Goal: Find contact information: Find contact information

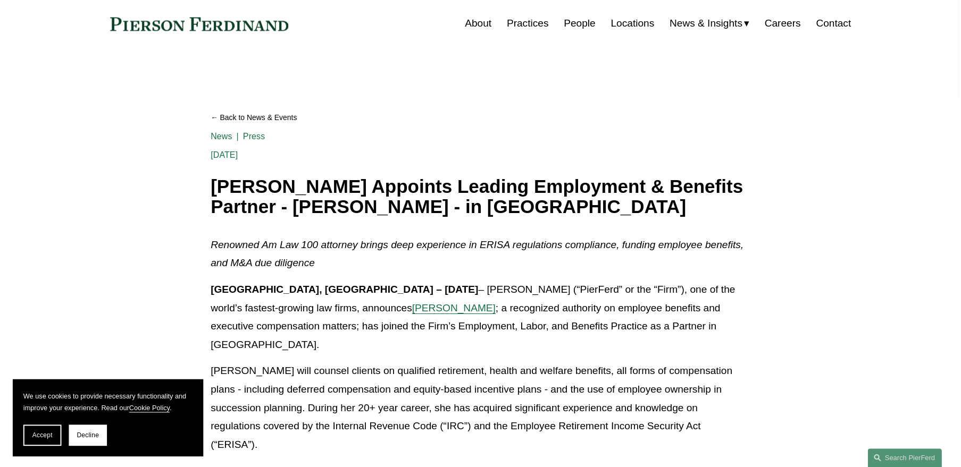
scroll to position [53, 0]
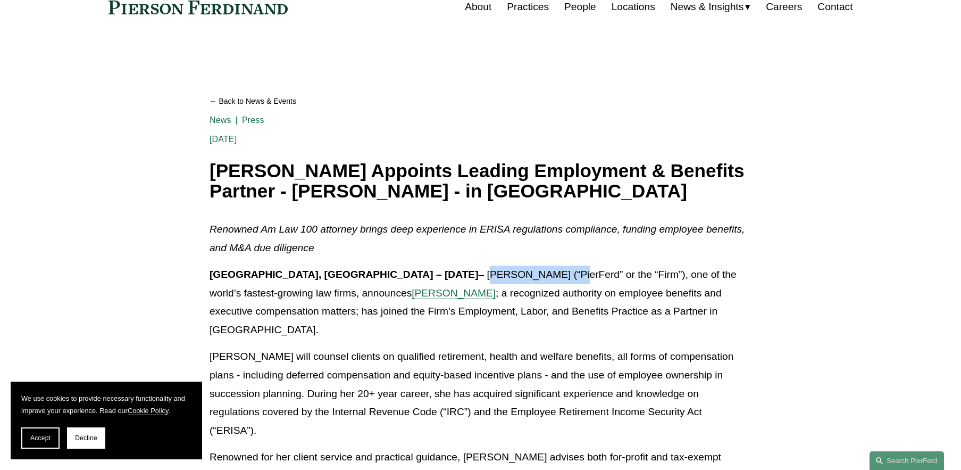
drag, startPoint x: 374, startPoint y: 276, endPoint x: 442, endPoint y: 274, distance: 67.6
click at [455, 274] on p "Philadelphia, PA – May 21, 2025 – Pierson Ferdinand LLP (“PierFerd” or the “Fir…" at bounding box center [481, 301] width 542 height 73
copy p "Pierson Ferdinand"
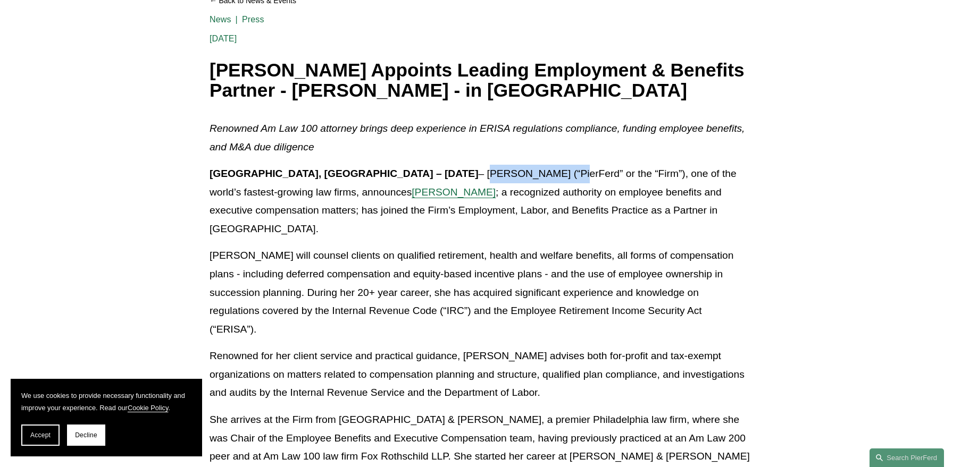
scroll to position [160, 0]
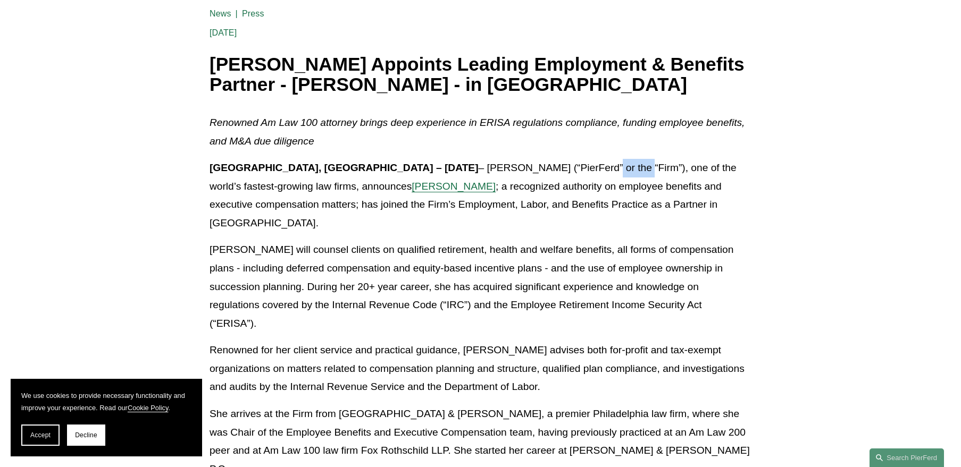
drag, startPoint x: 527, startPoint y: 169, endPoint x: 489, endPoint y: 169, distance: 37.8
click at [489, 169] on p "Philadelphia, PA – May 21, 2025 – Pierson Ferdinand LLP (“PierFerd” or the “Fir…" at bounding box center [481, 195] width 542 height 73
copy p "PierFerd"
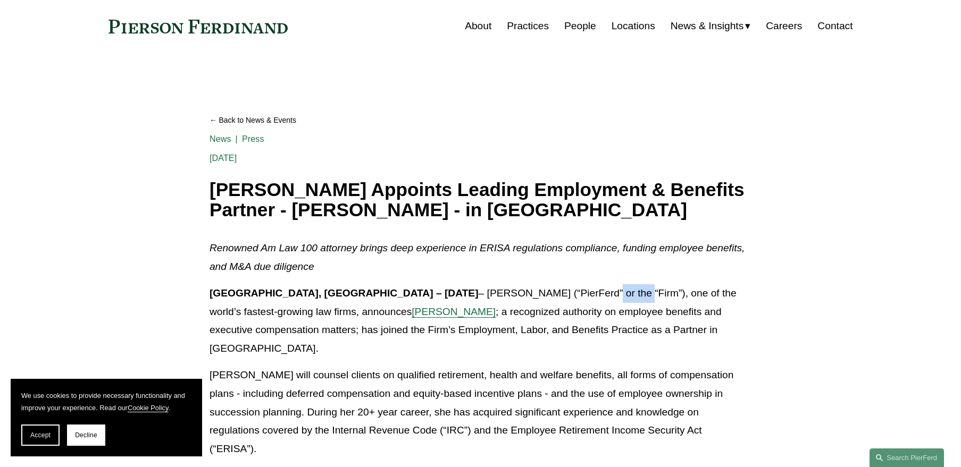
scroll to position [53, 0]
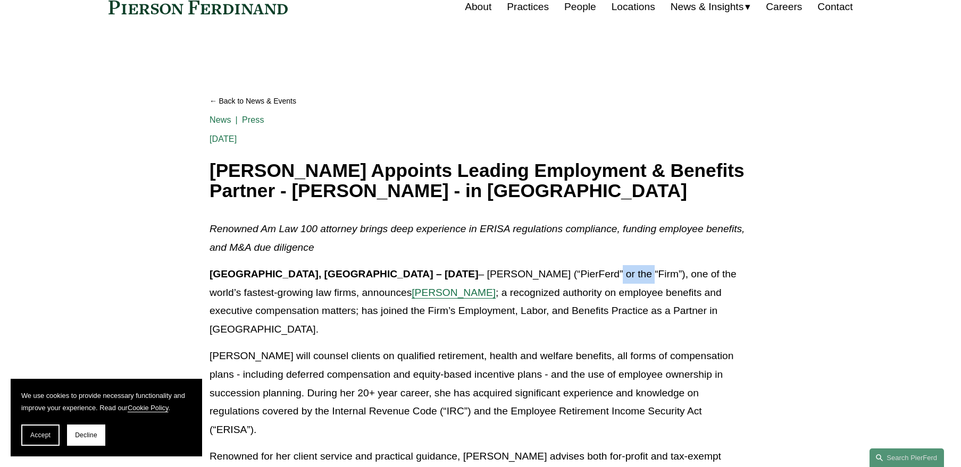
copy p "PierFerd"
drag, startPoint x: 374, startPoint y: 275, endPoint x: 480, endPoint y: 275, distance: 105.3
click at [480, 275] on p "Philadelphia, PA – May 21, 2025 – Pierson Ferdinand LLP (“PierFerd” or the “Fir…" at bounding box center [481, 301] width 542 height 73
copy p "Pierson Ferdinand LLP"
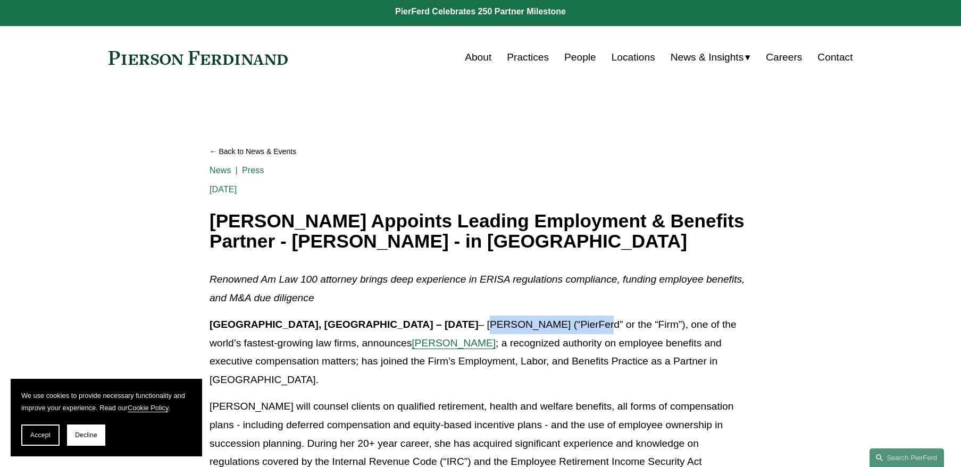
scroll to position [0, 0]
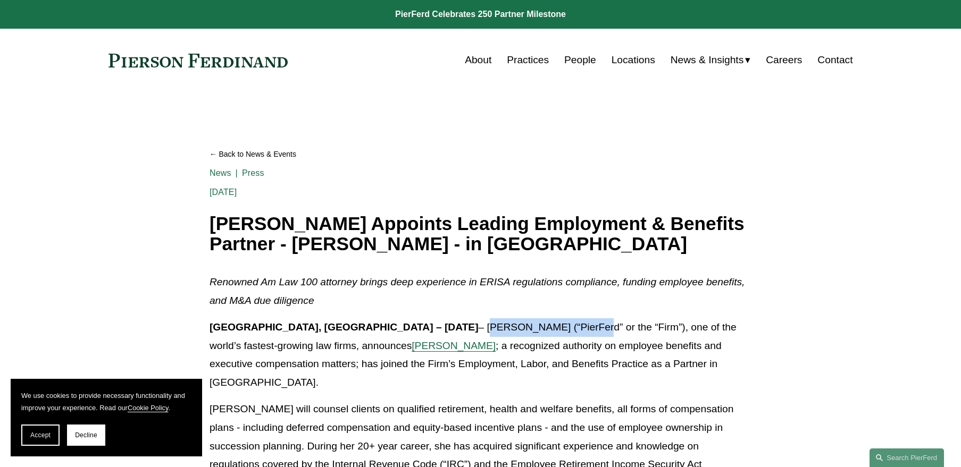
drag, startPoint x: 834, startPoint y: 57, endPoint x: 850, endPoint y: 78, distance: 26.5
click at [833, 57] on link "Contact" at bounding box center [834, 60] width 35 height 20
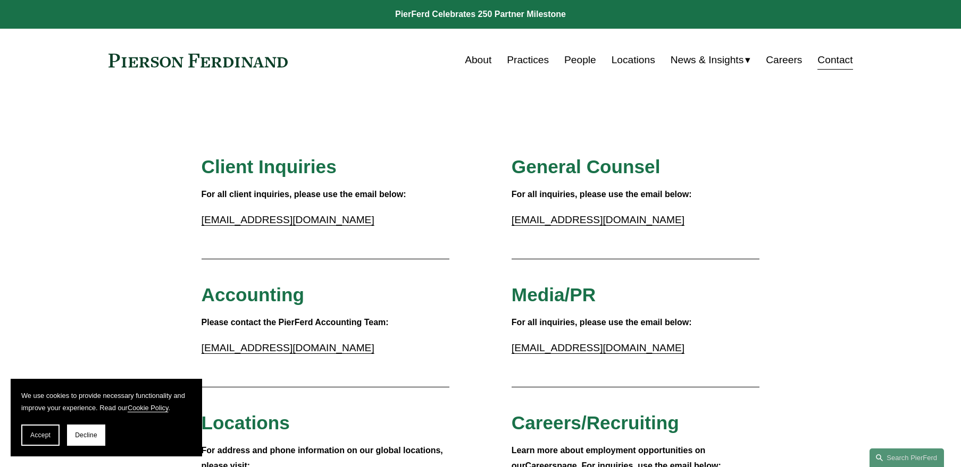
click at [483, 62] on link "About" at bounding box center [478, 60] width 27 height 20
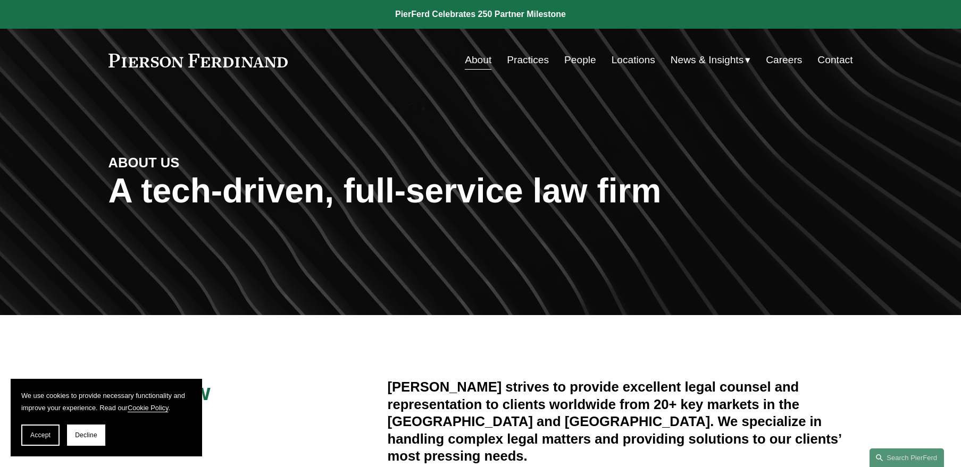
click at [487, 167] on div "ABOUT US A tech-driven, full-service law firm" at bounding box center [480, 203] width 961 height 160
click at [269, 57] on link at bounding box center [198, 61] width 180 height 14
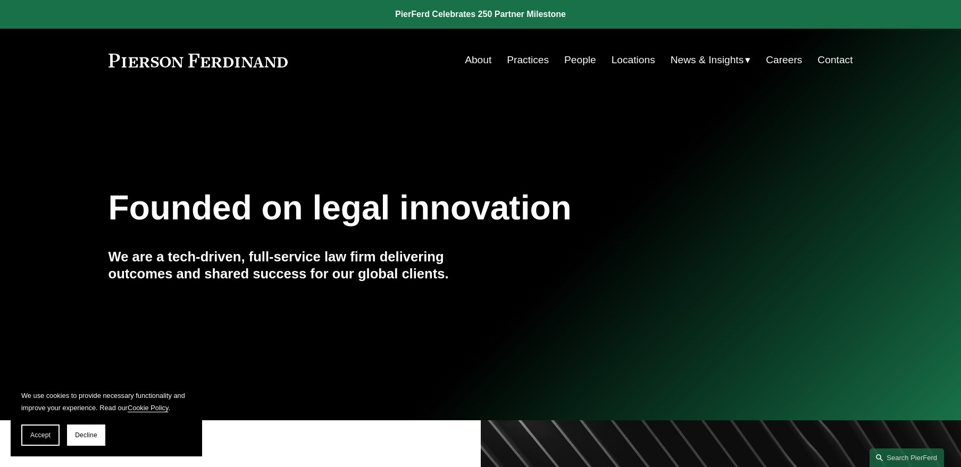
click at [830, 63] on link "Contact" at bounding box center [834, 60] width 35 height 20
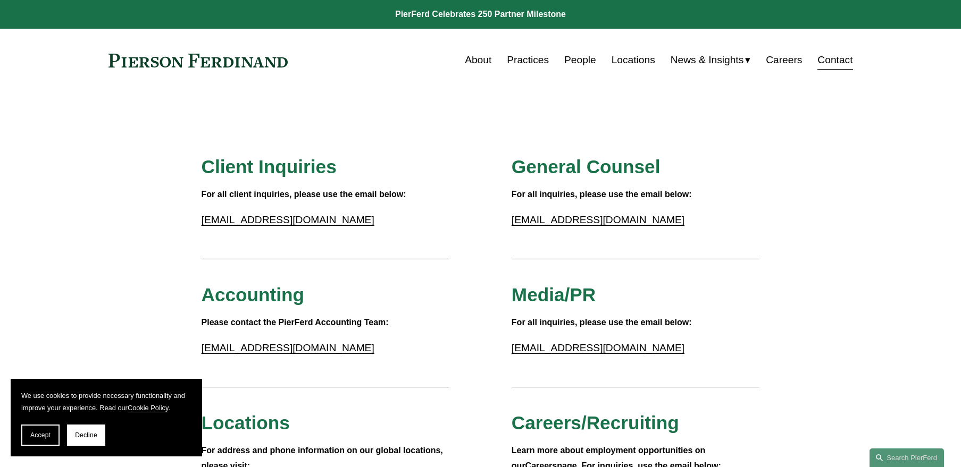
click at [575, 59] on link "People" at bounding box center [580, 60] width 32 height 20
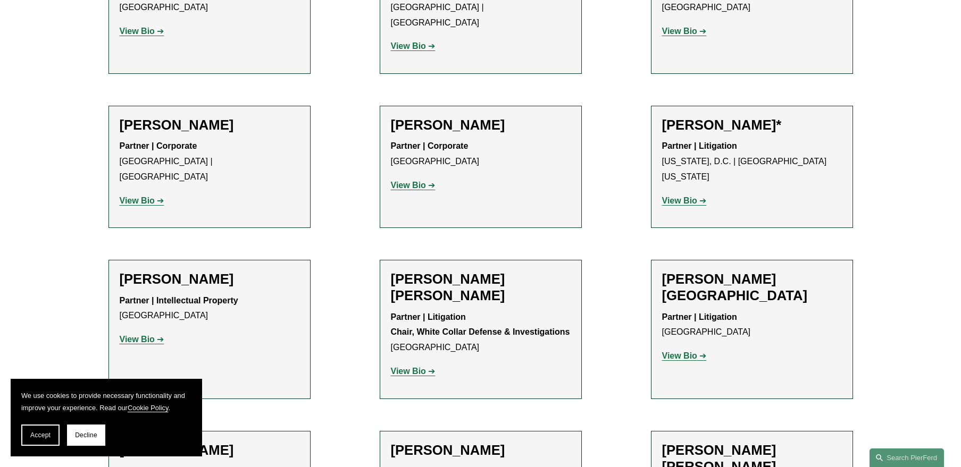
scroll to position [6063, 0]
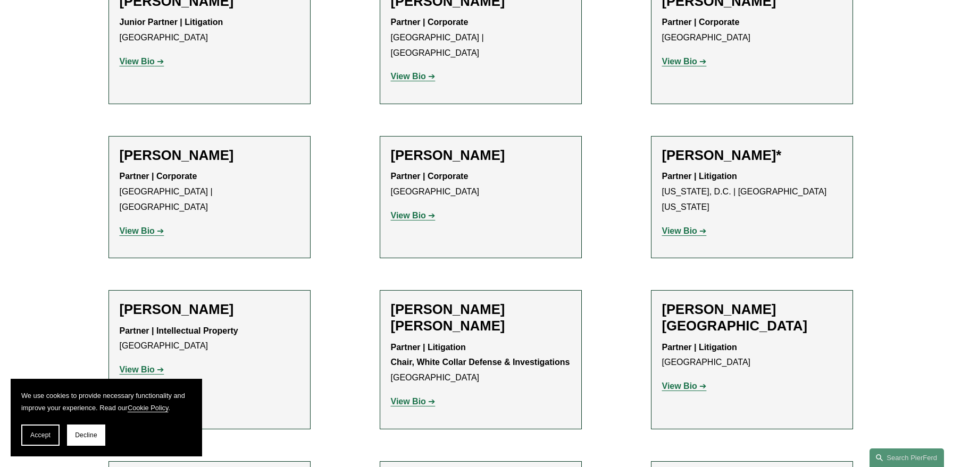
drag, startPoint x: 156, startPoint y: 244, endPoint x: 244, endPoint y: 238, distance: 88.5
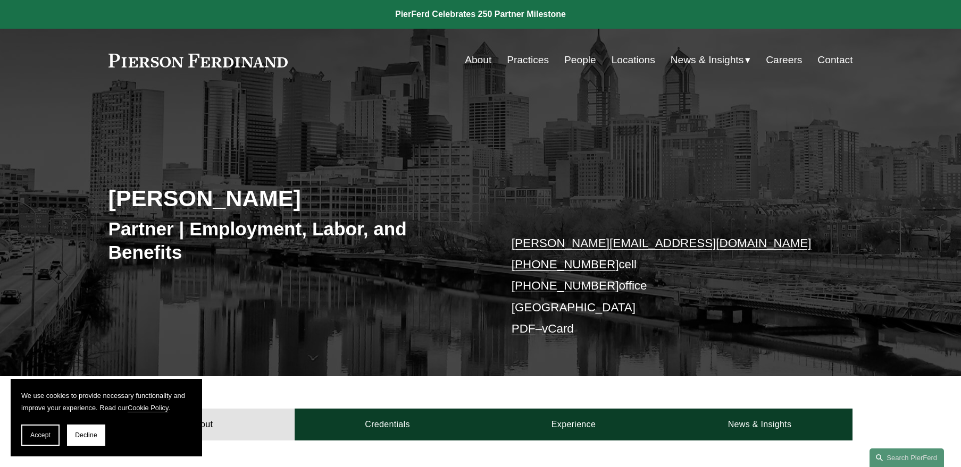
drag, startPoint x: 585, startPoint y: 266, endPoint x: 704, endPoint y: 295, distance: 122.5
click at [739, 299] on p "[PERSON_NAME][EMAIL_ADDRESS][DOMAIN_NAME] [PHONE_NUMBER] cell [PHONE_NUMBER] of…" at bounding box center [667, 286] width 310 height 107
drag, startPoint x: 576, startPoint y: 288, endPoint x: 766, endPoint y: 278, distance: 190.7
click at [792, 282] on p "sarah.ivy@pierferd.com +1.610.743.0115 cell +1.610.477.6687 office Philadelphia…" at bounding box center [667, 286] width 310 height 107
drag, startPoint x: 603, startPoint y: 286, endPoint x: 511, endPoint y: 287, distance: 91.5
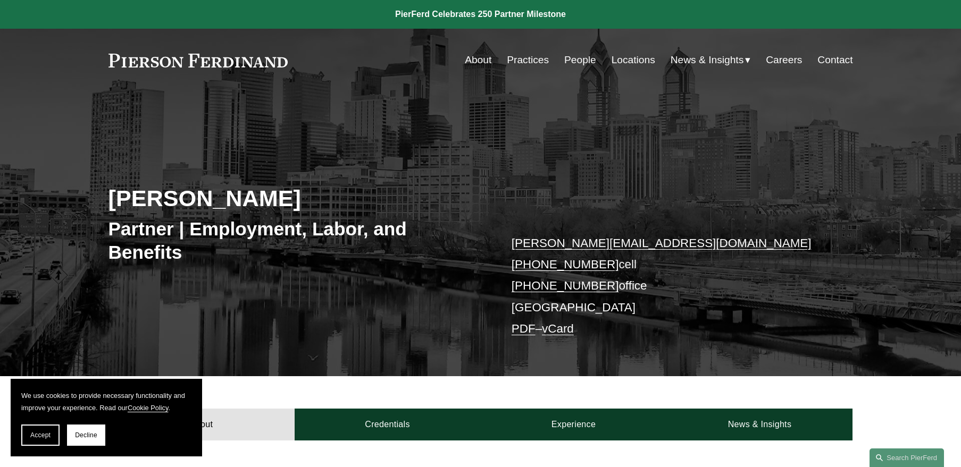
click at [510, 287] on div "Sarah K. Ivy Partner | Employment, Labor, and Benefits sarah.ivy@pierferd.com +…" at bounding box center [480, 249] width 961 height 256
copy link "+1.610.477.6687"
